Goal: Browse casually

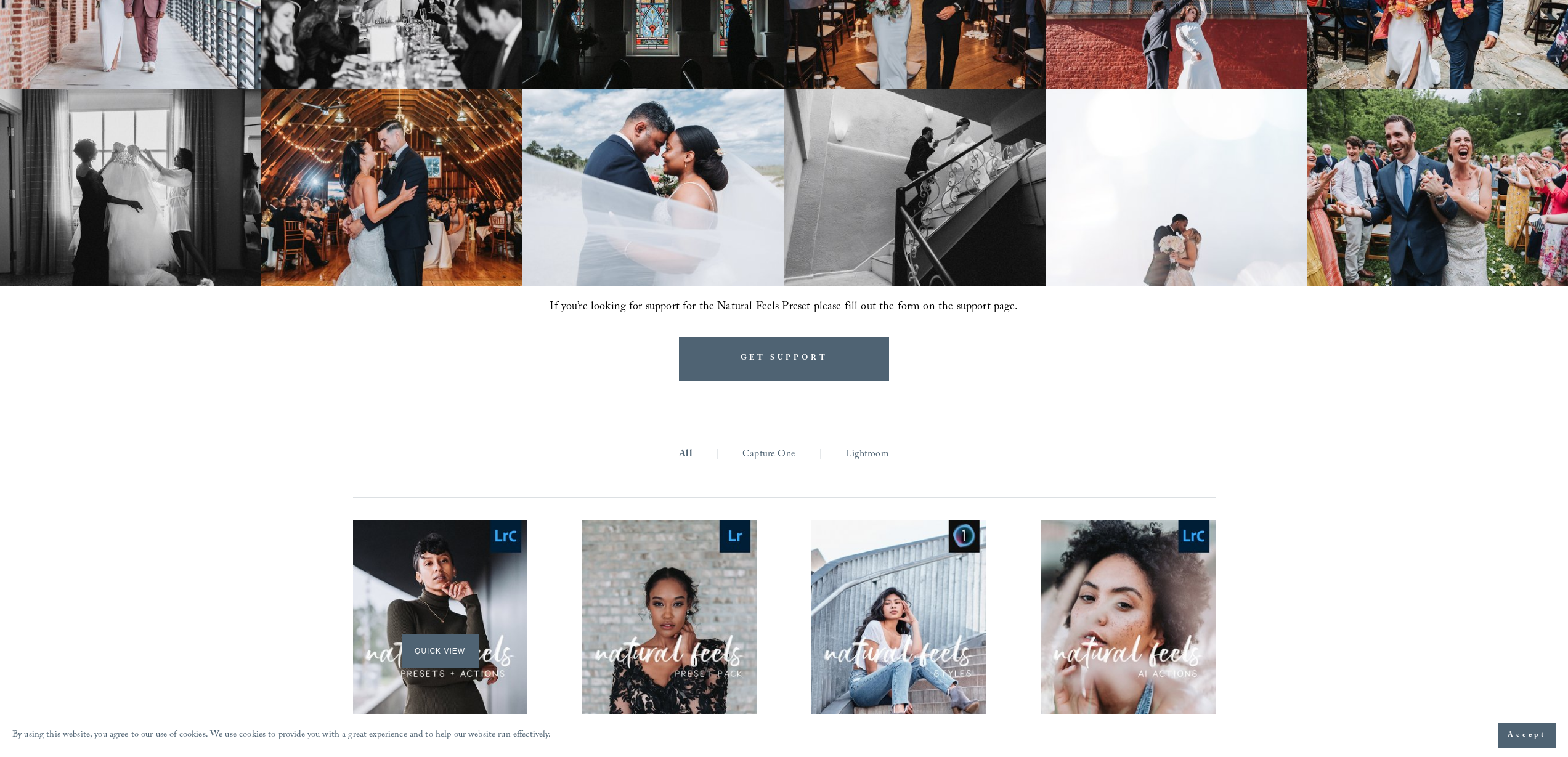
scroll to position [1392, 0]
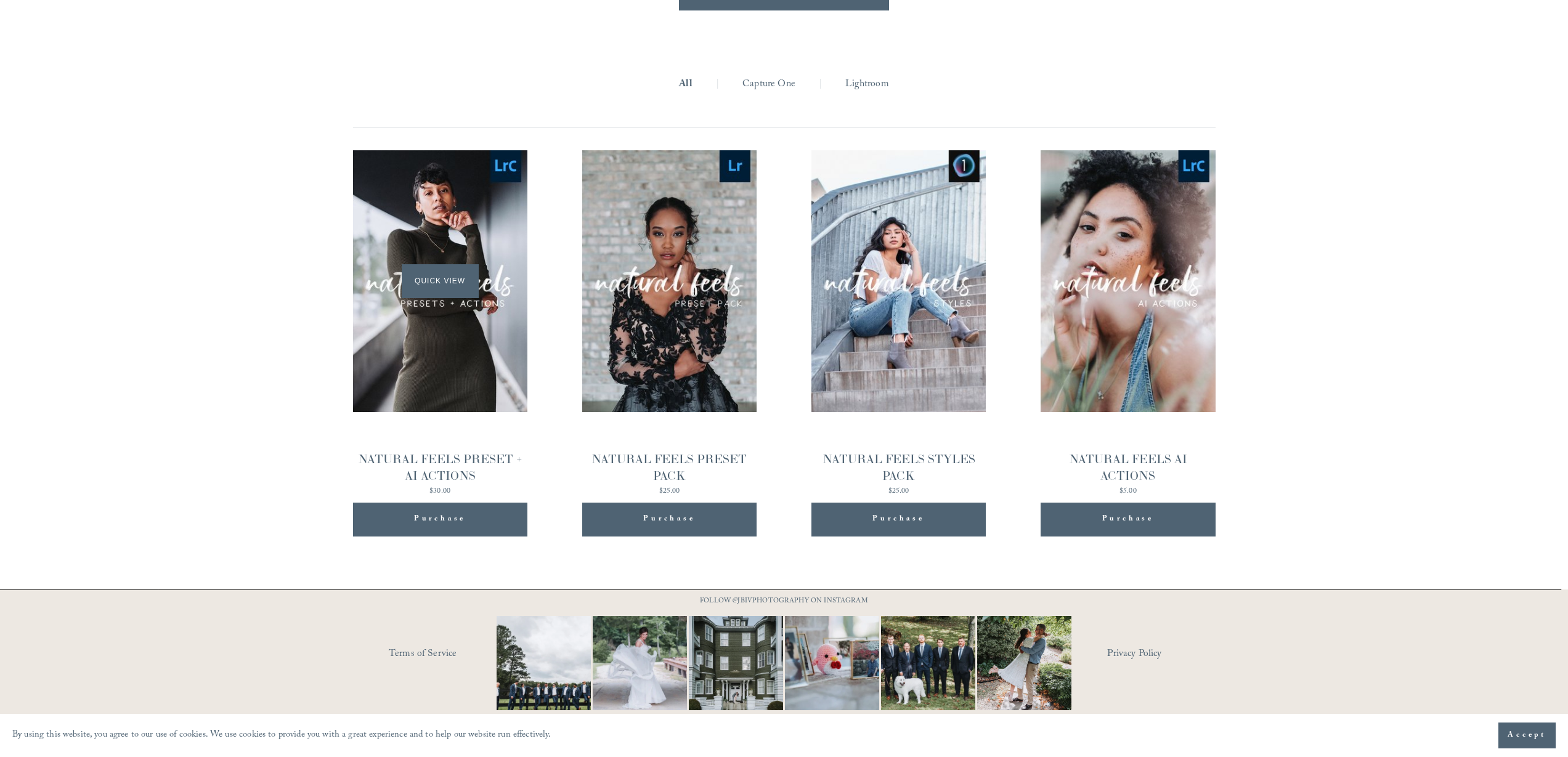
click at [448, 339] on div "Quick View" at bounding box center [439, 280] width 174 height 262
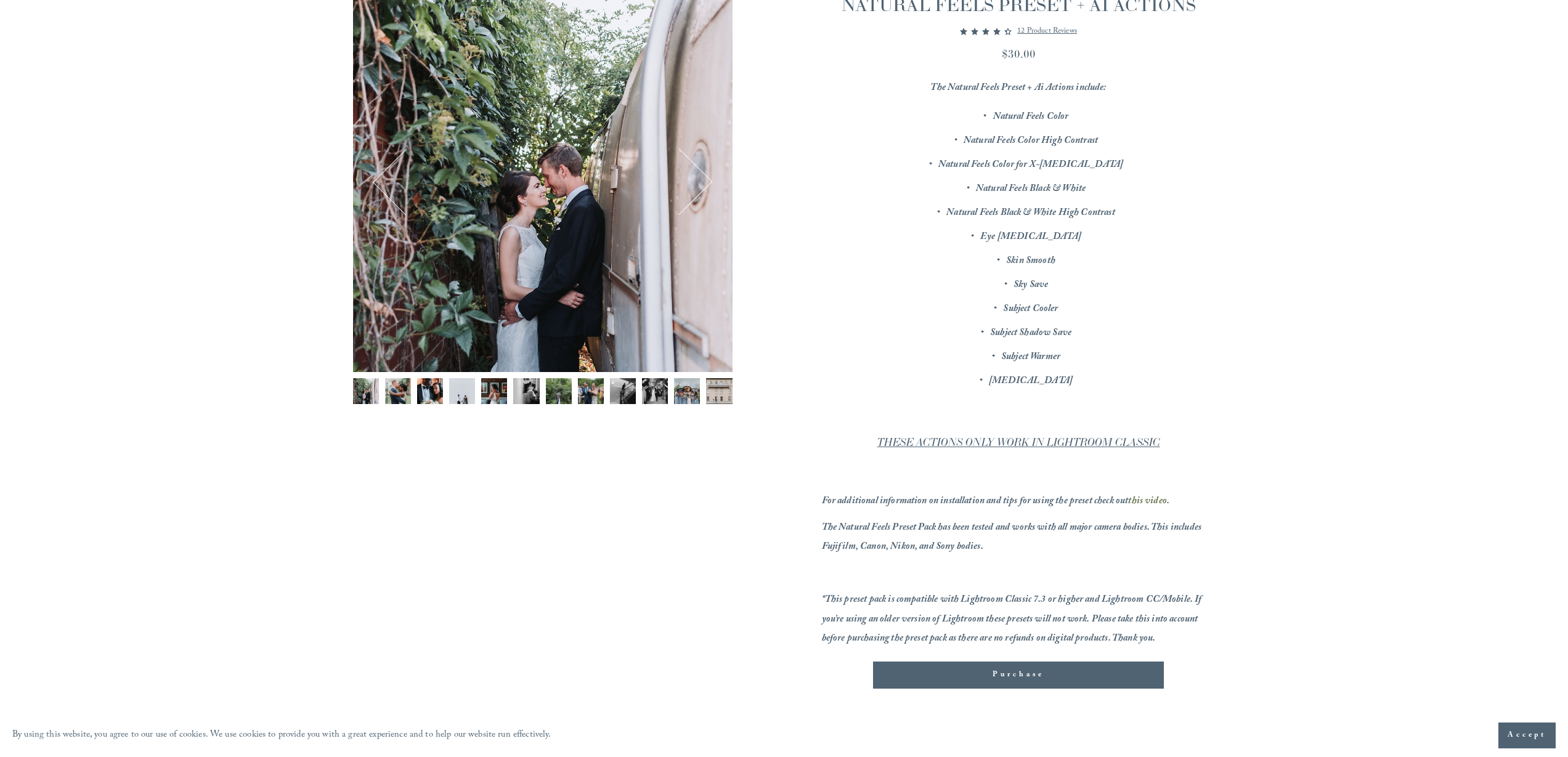
scroll to position [106, 0]
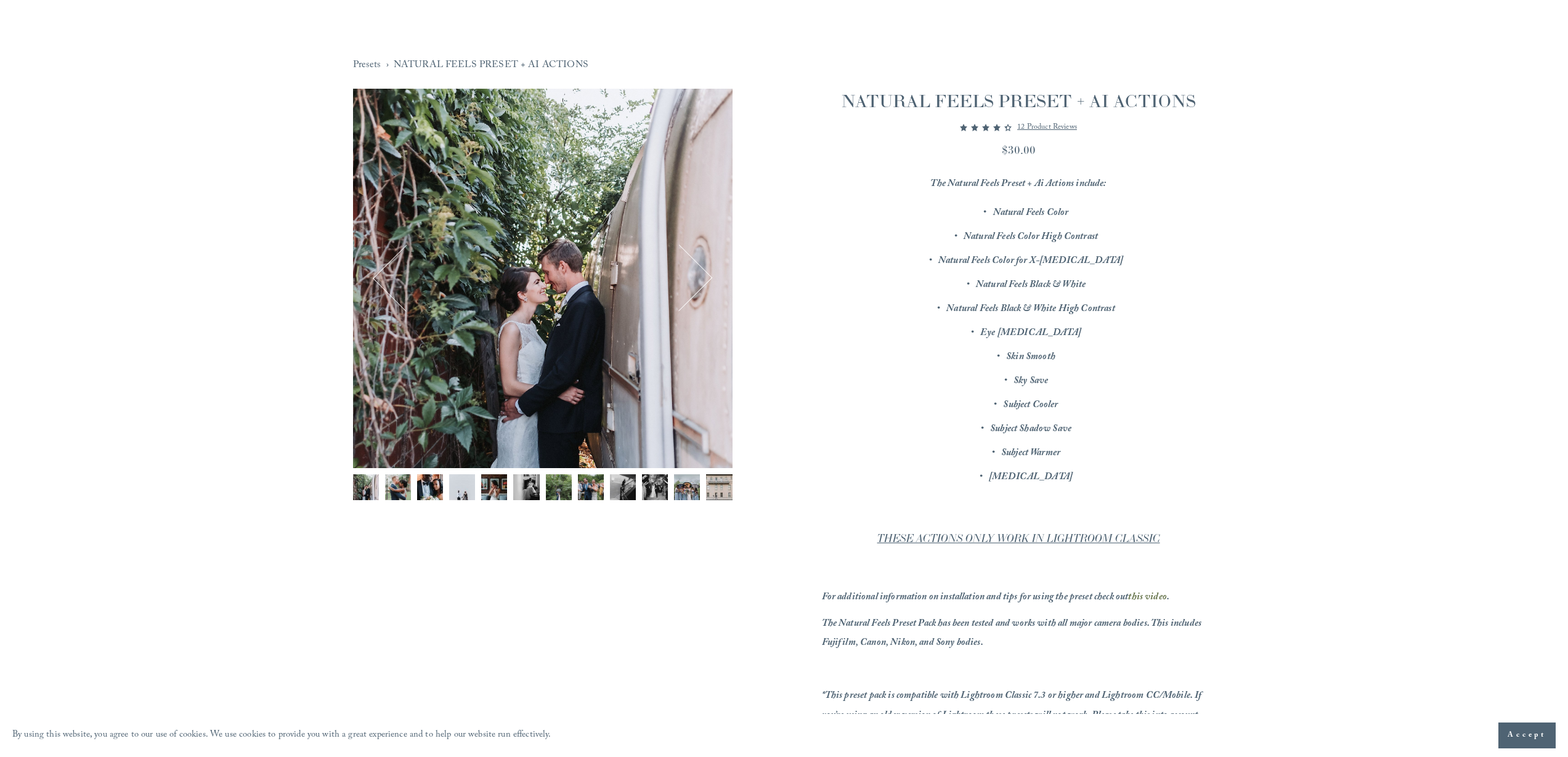
click at [392, 492] on img "Image 2 of 12" at bounding box center [398, 487] width 26 height 26
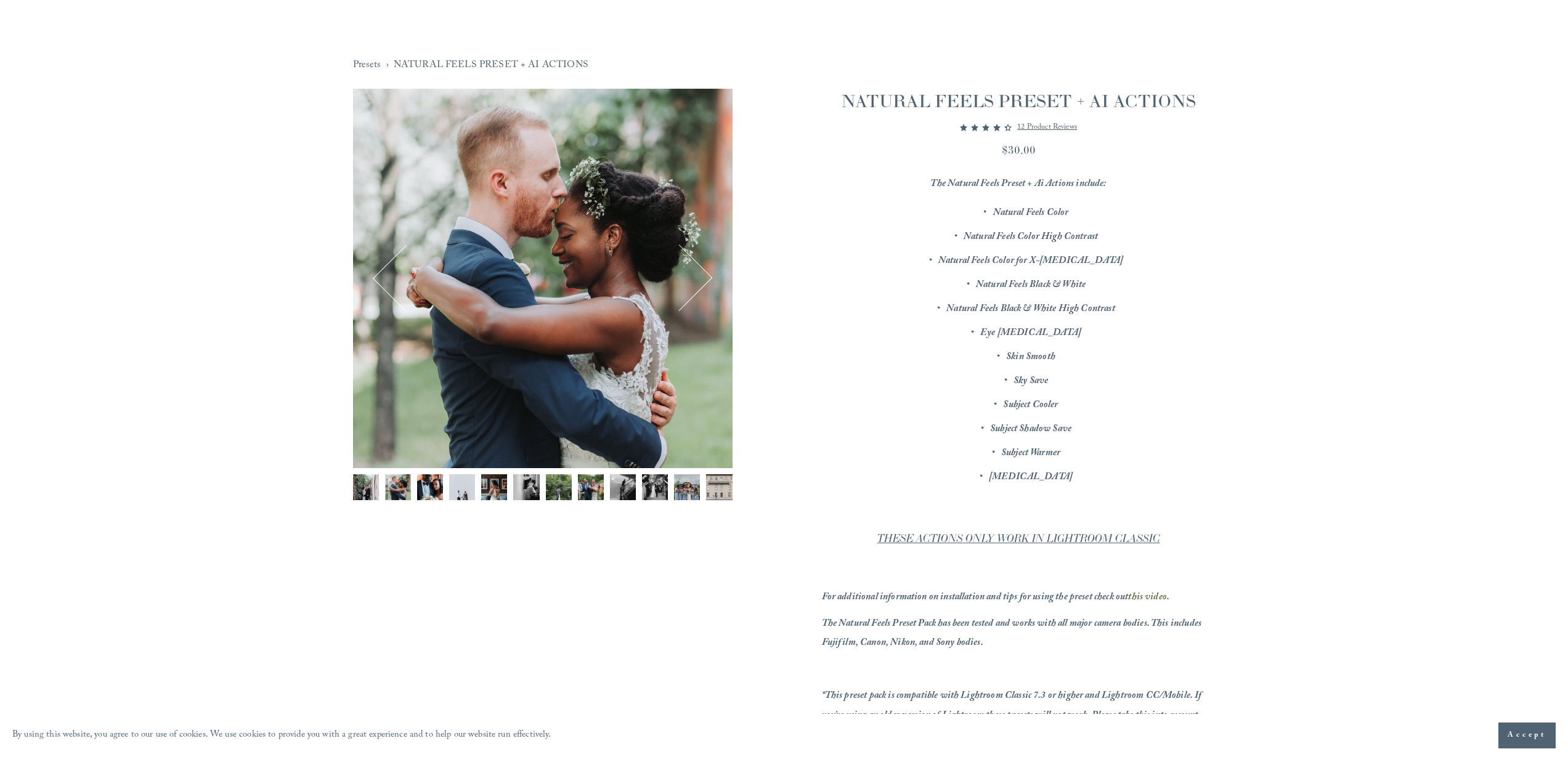
click at [690, 291] on button "Next" at bounding box center [679, 278] width 60 height 60
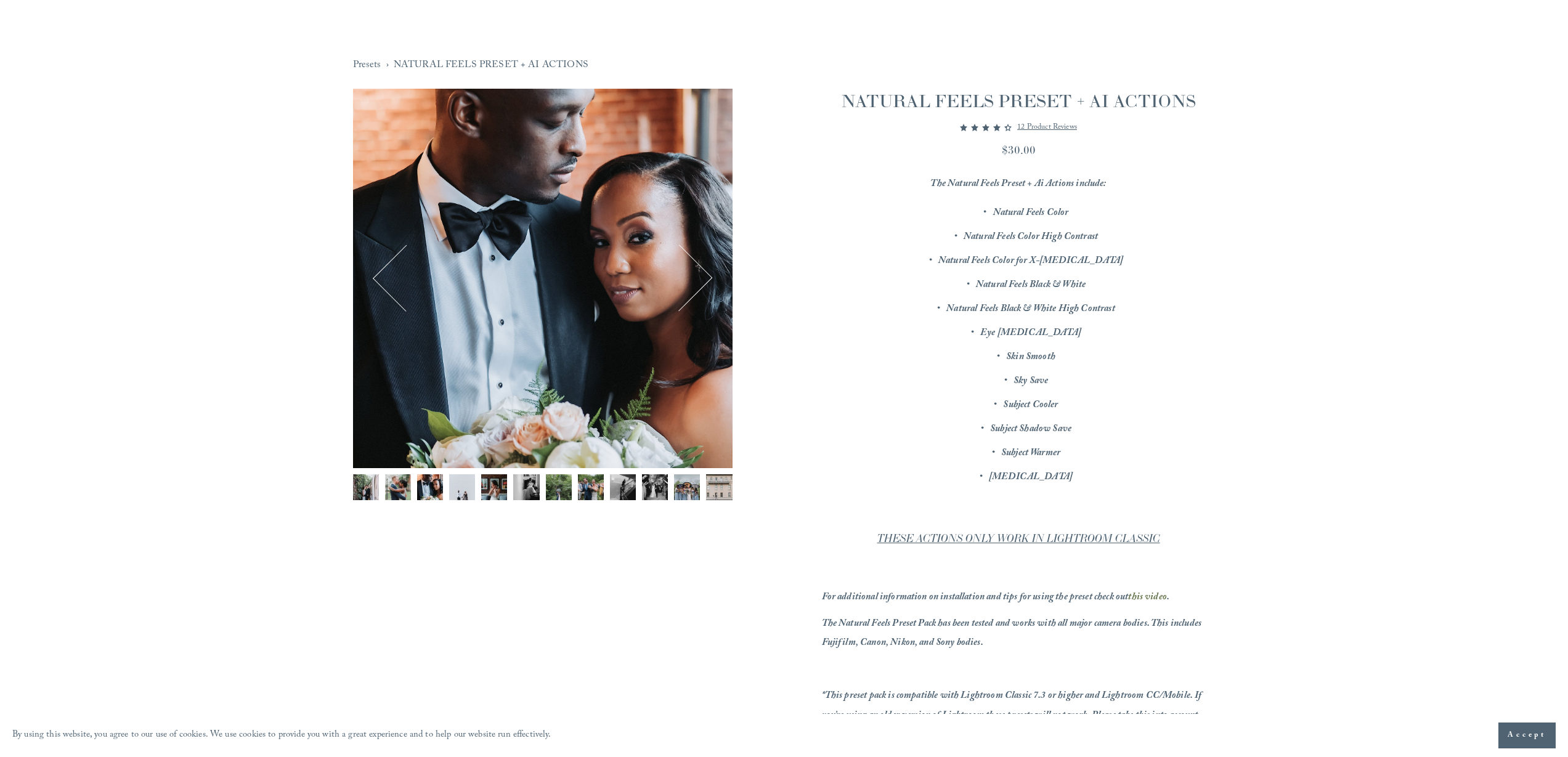
click at [690, 291] on button "Next" at bounding box center [679, 278] width 60 height 60
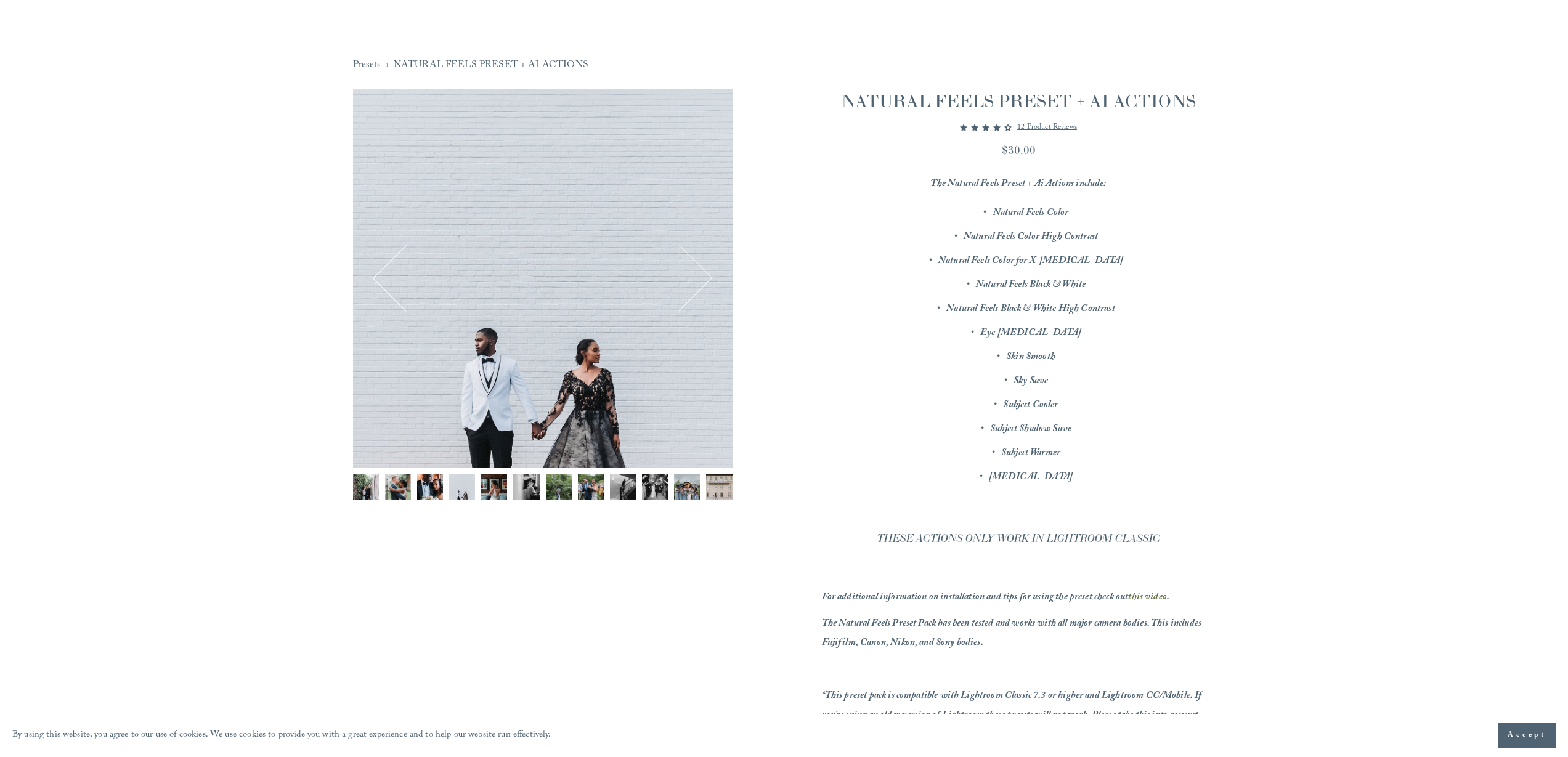
click at [690, 291] on button "Next" at bounding box center [679, 278] width 60 height 60
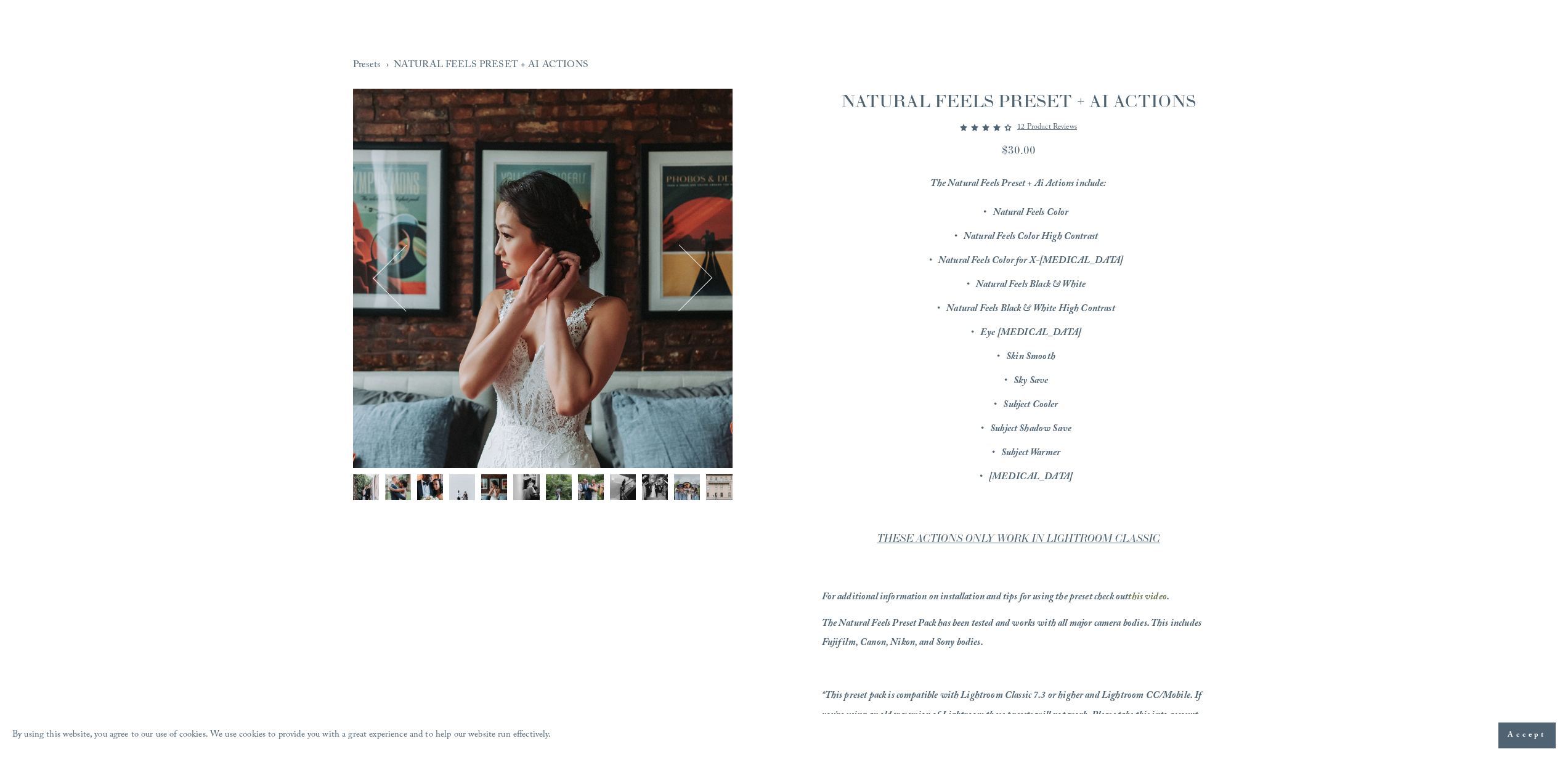
click at [690, 291] on button "Next" at bounding box center [679, 278] width 60 height 60
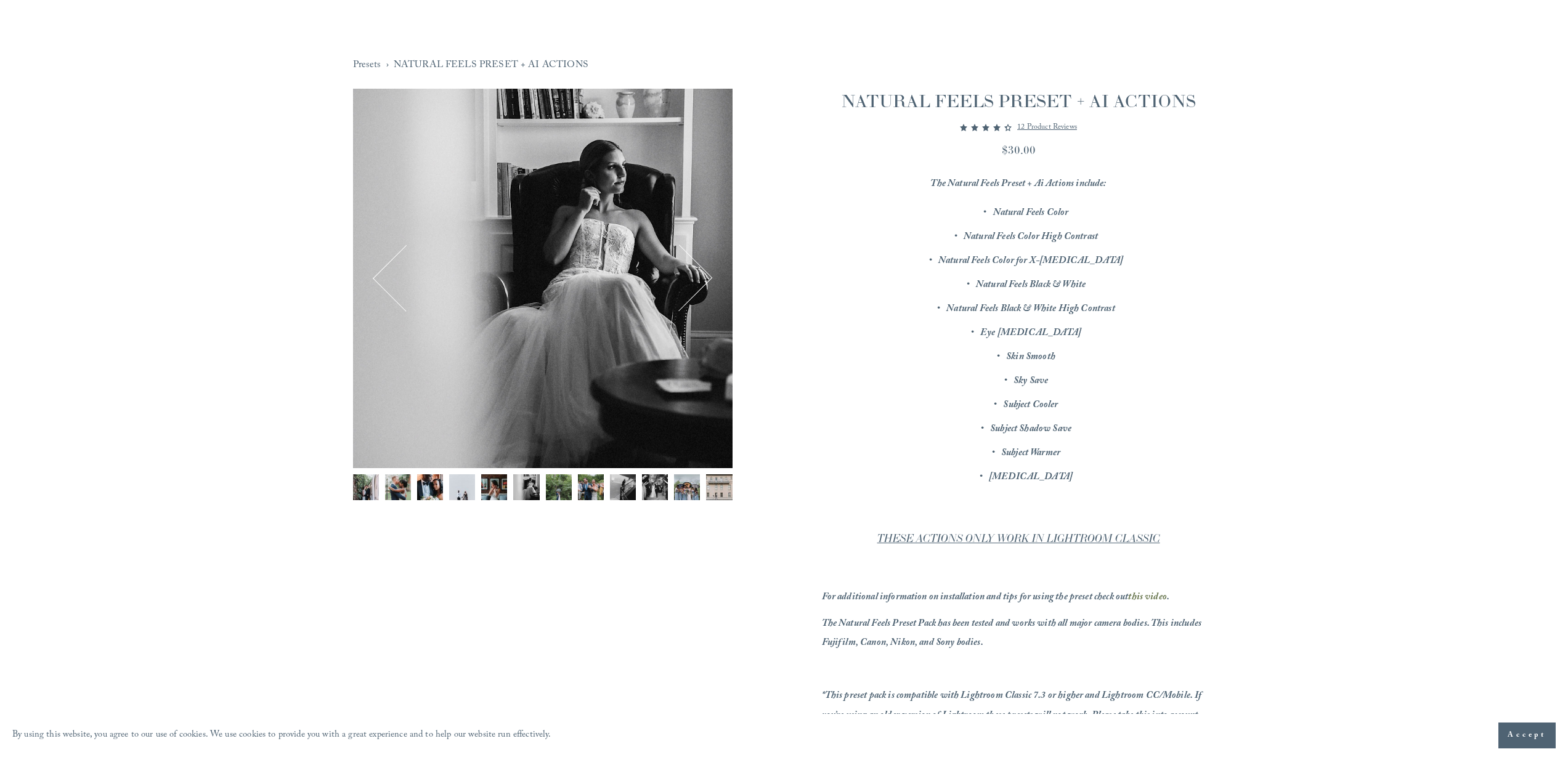
click at [690, 291] on button "Next" at bounding box center [679, 278] width 60 height 60
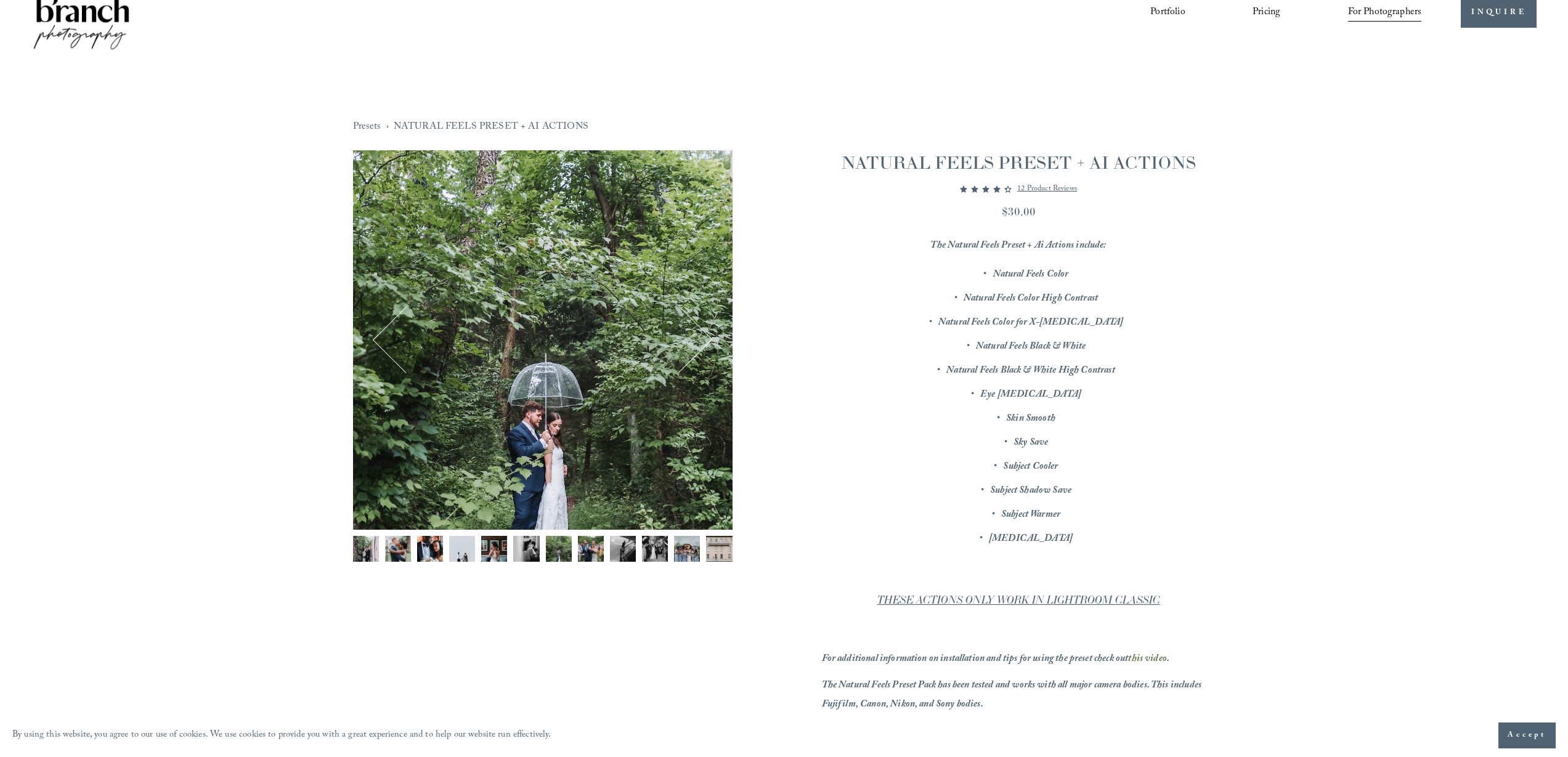
scroll to position [0, 0]
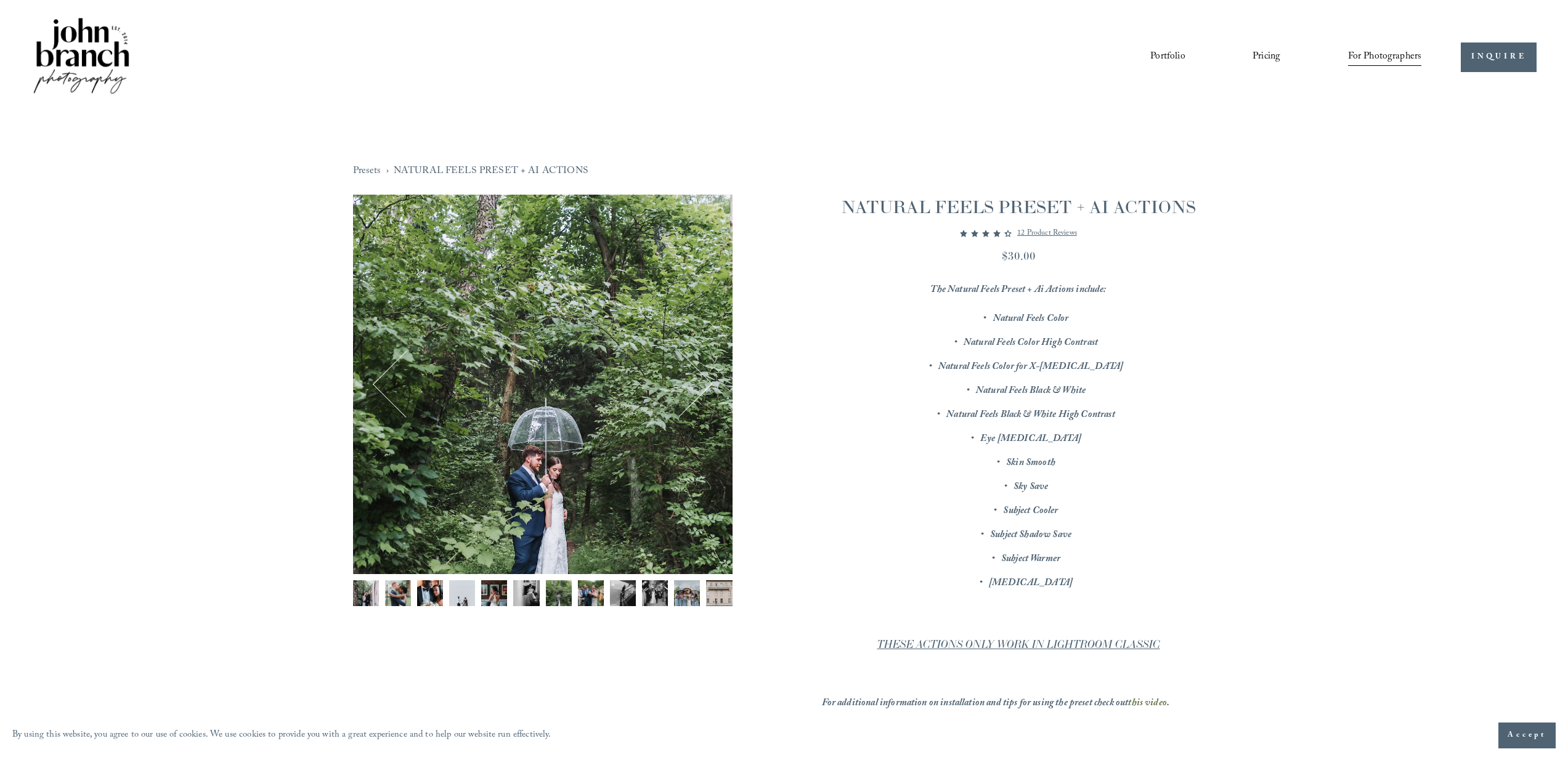
click at [74, 44] on img at bounding box center [81, 57] width 100 height 83
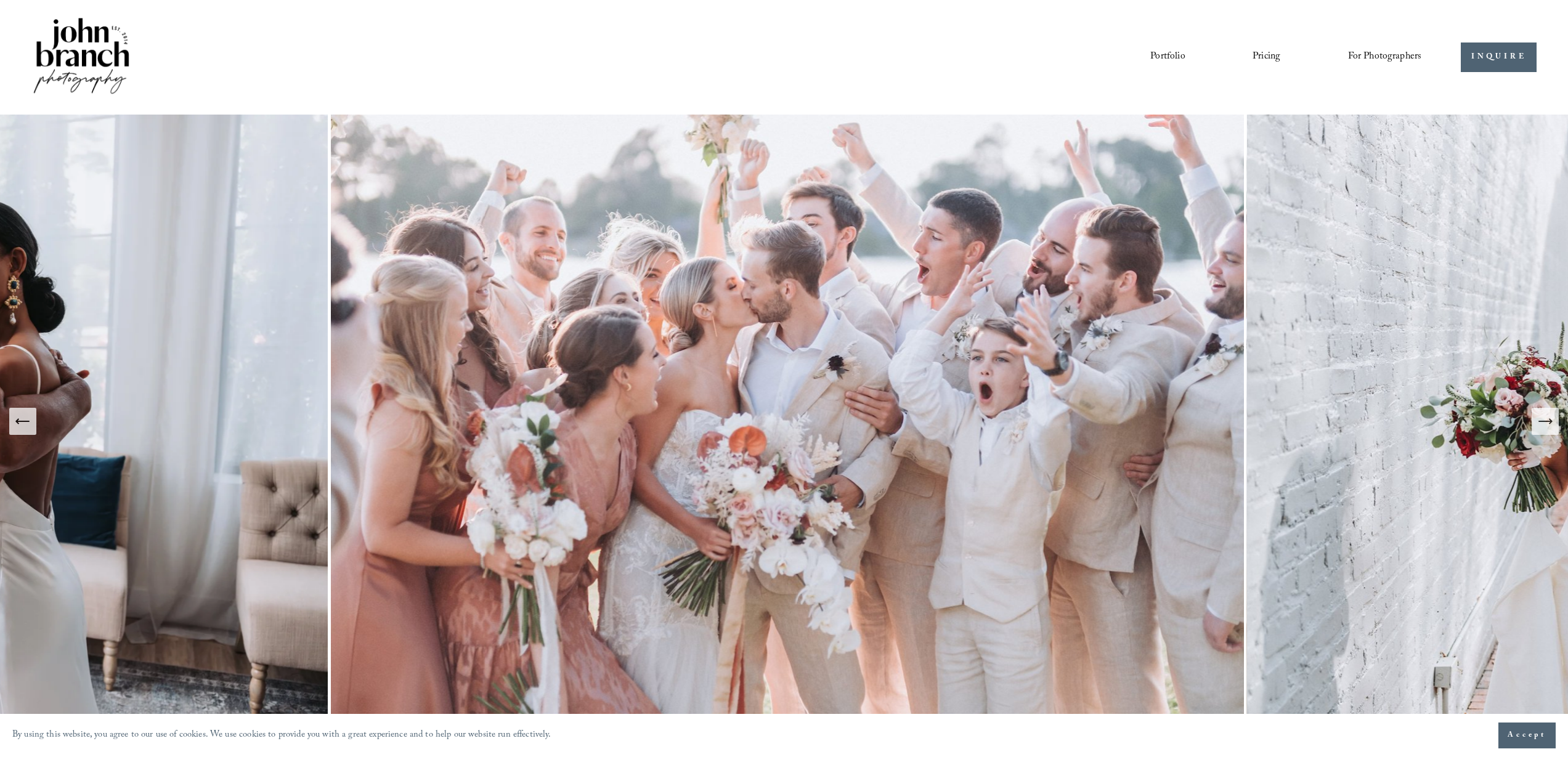
drag, startPoint x: 597, startPoint y: 392, endPoint x: 692, endPoint y: 399, distance: 95.3
click at [966, 453] on img at bounding box center [787, 421] width 919 height 613
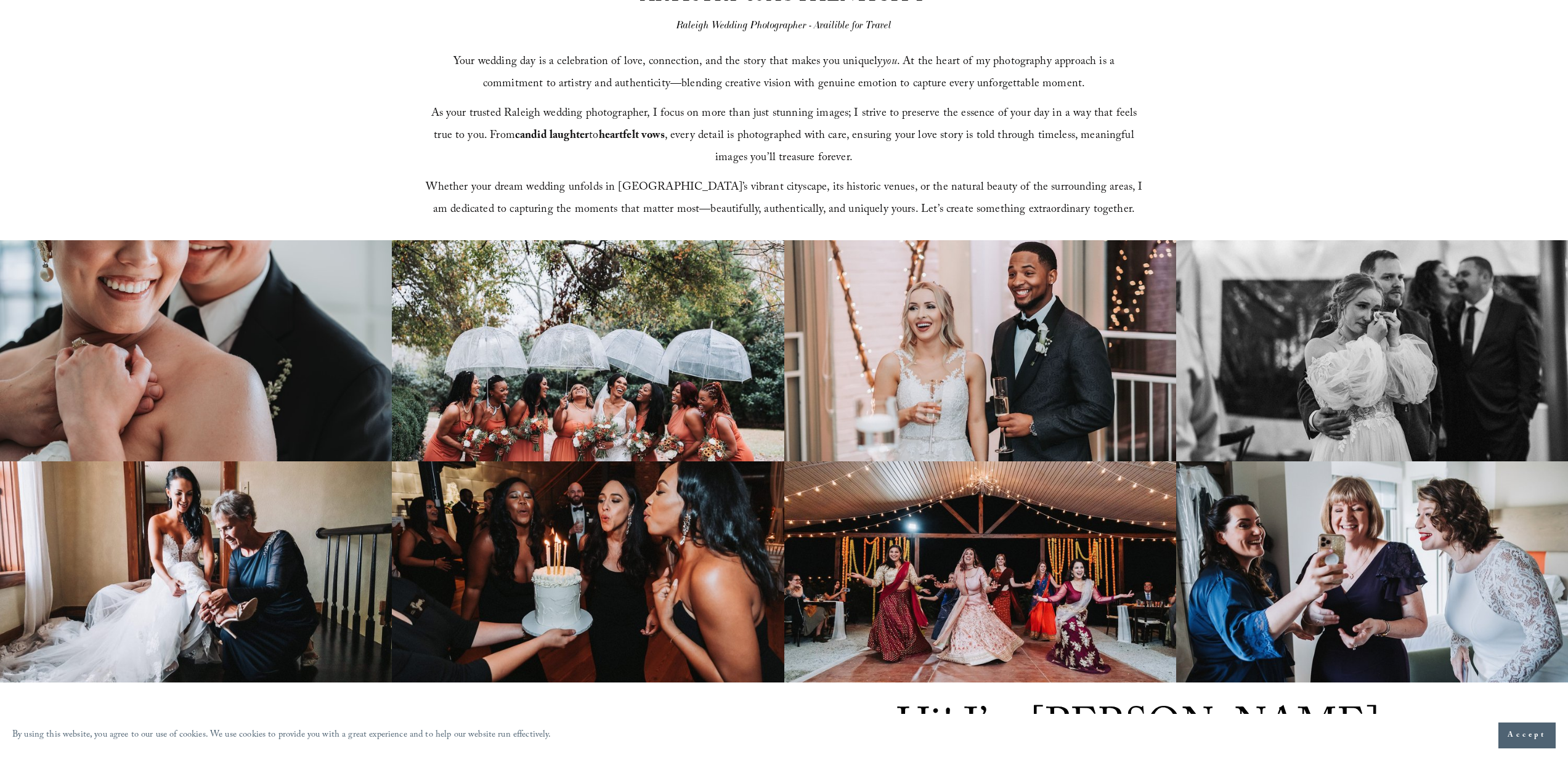
scroll to position [837, 0]
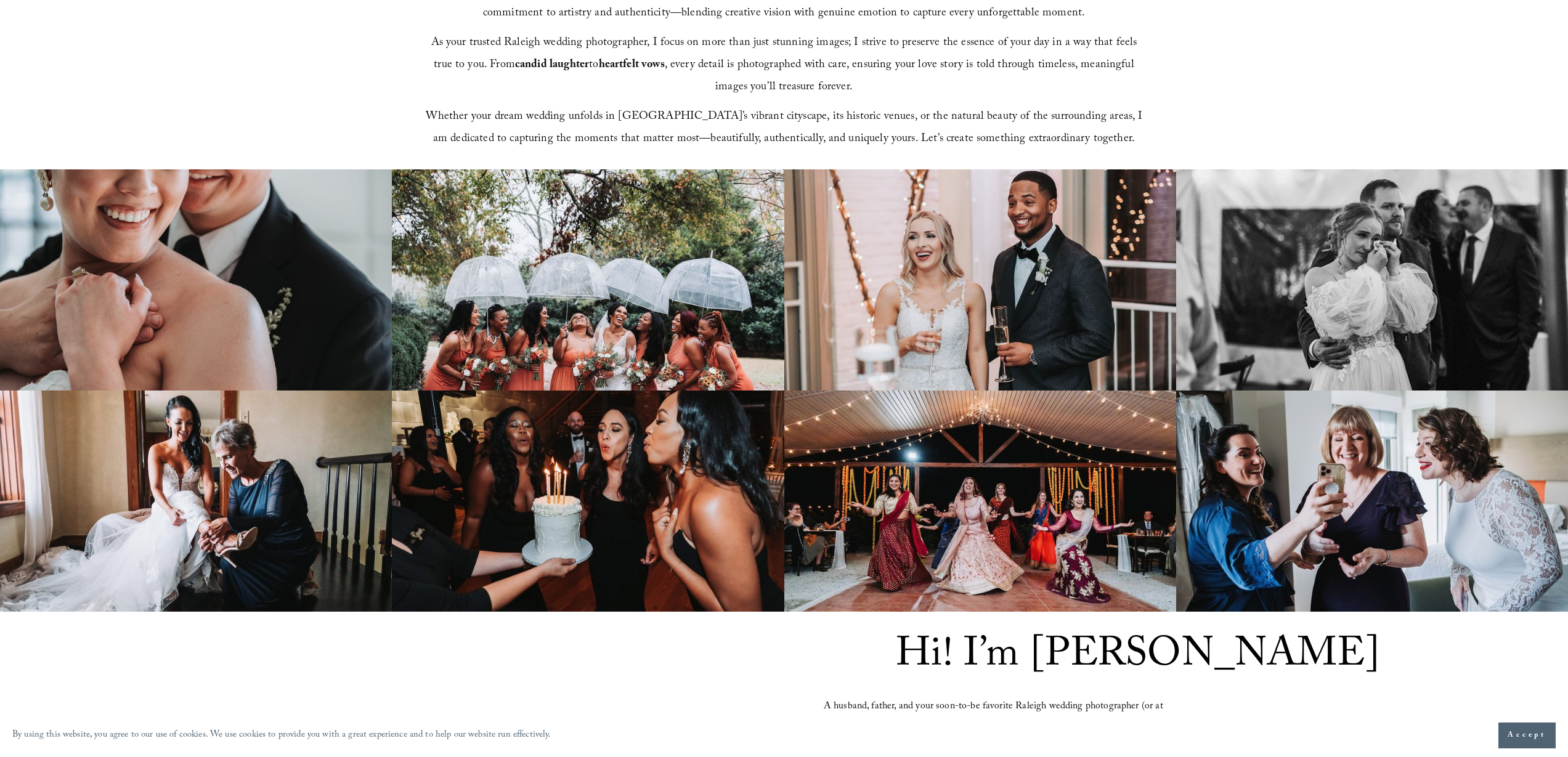
click at [245, 298] on img at bounding box center [196, 279] width 392 height 221
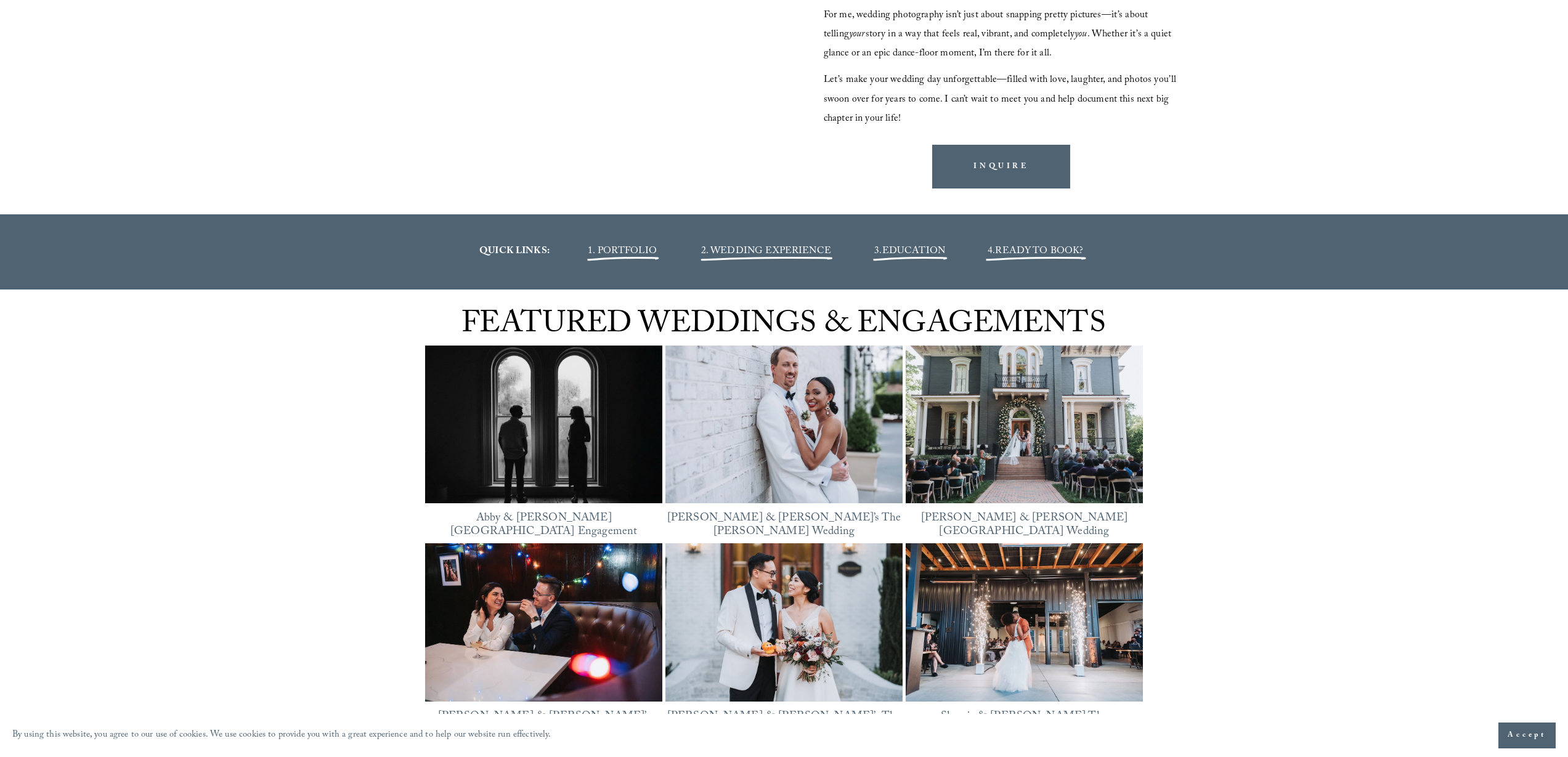
scroll to position [1659, 0]
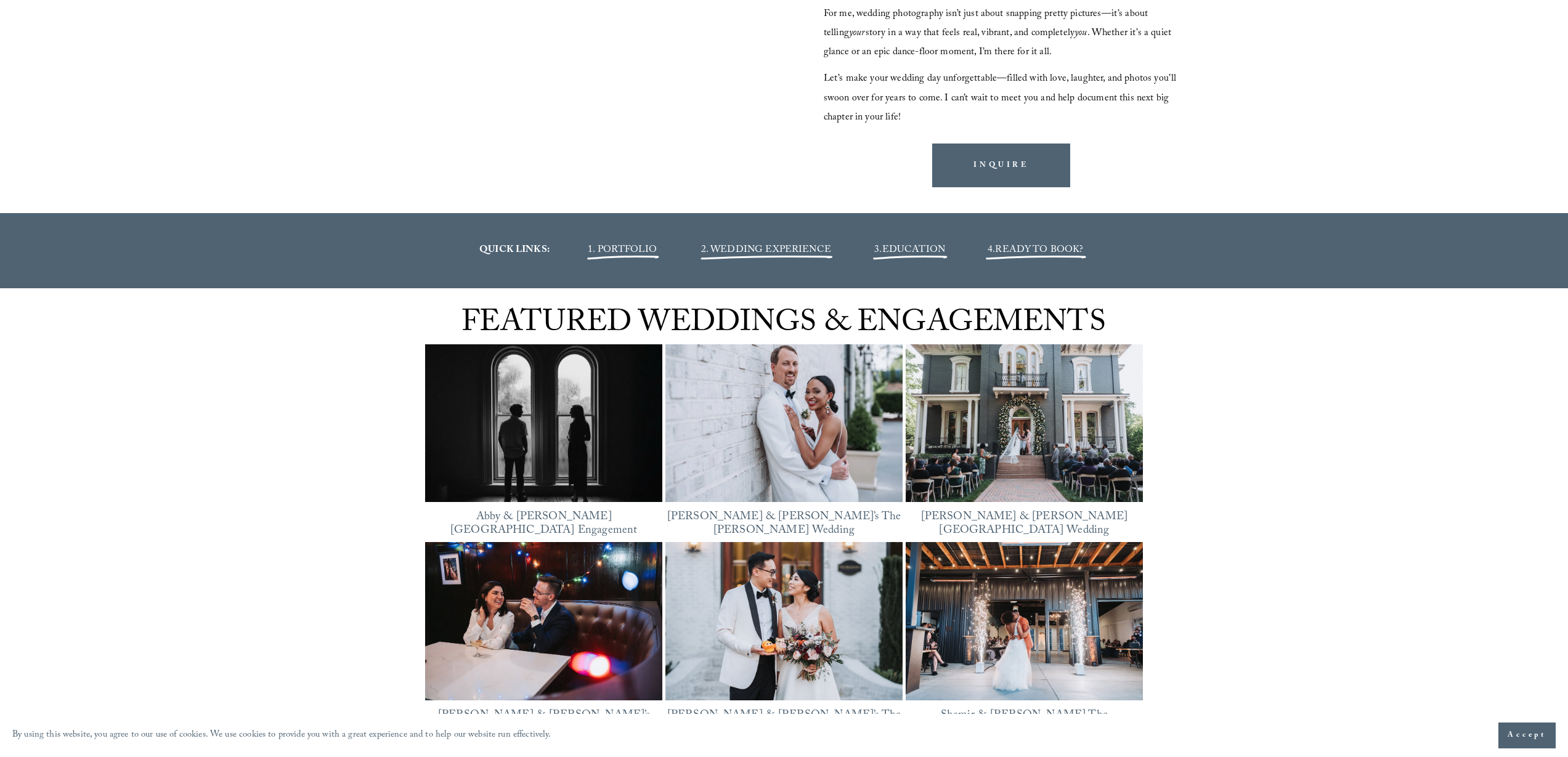
click at [820, 468] on img at bounding box center [783, 423] width 237 height 178
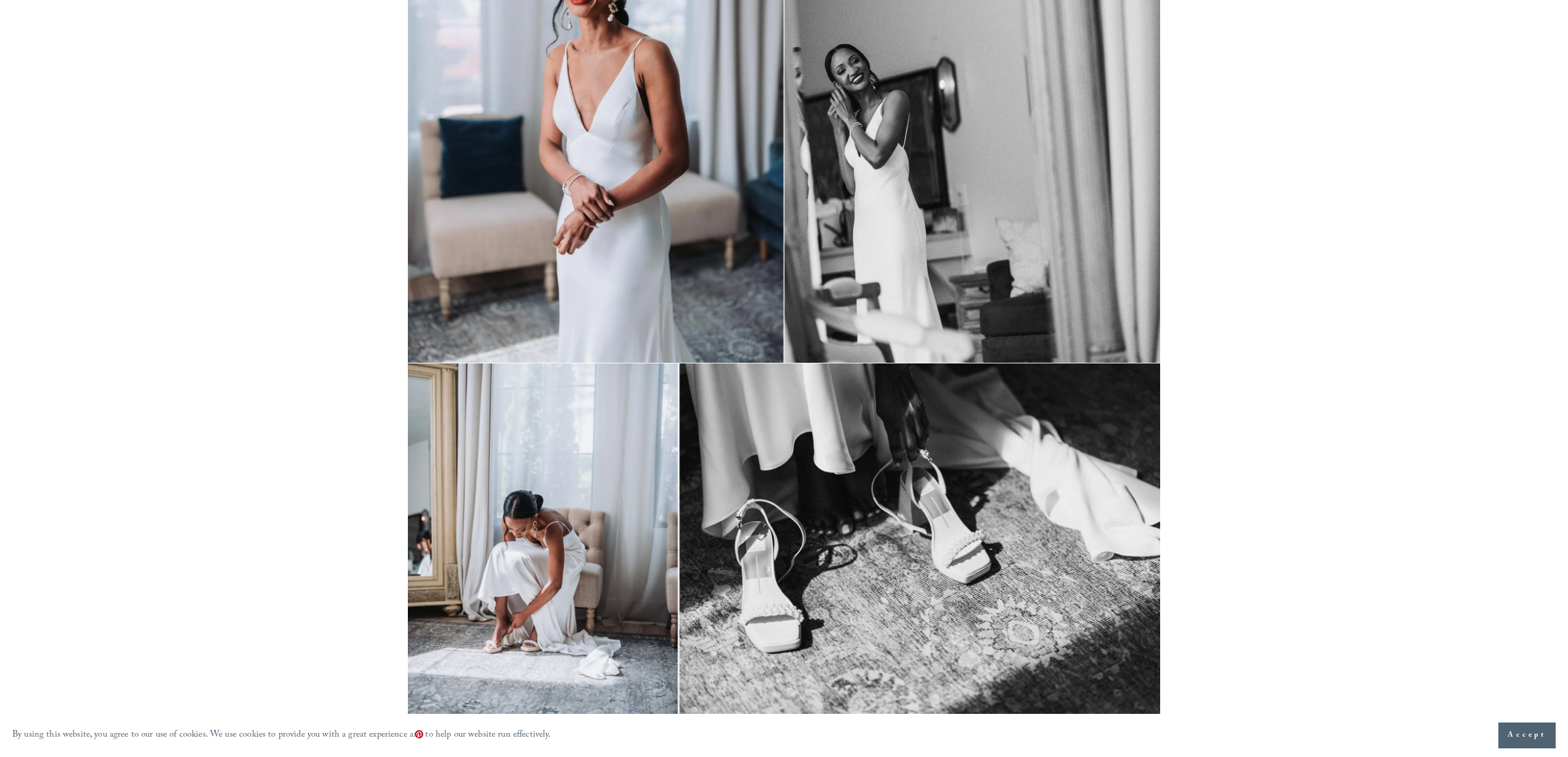
scroll to position [7208, 0]
